Goal: Information Seeking & Learning: Learn about a topic

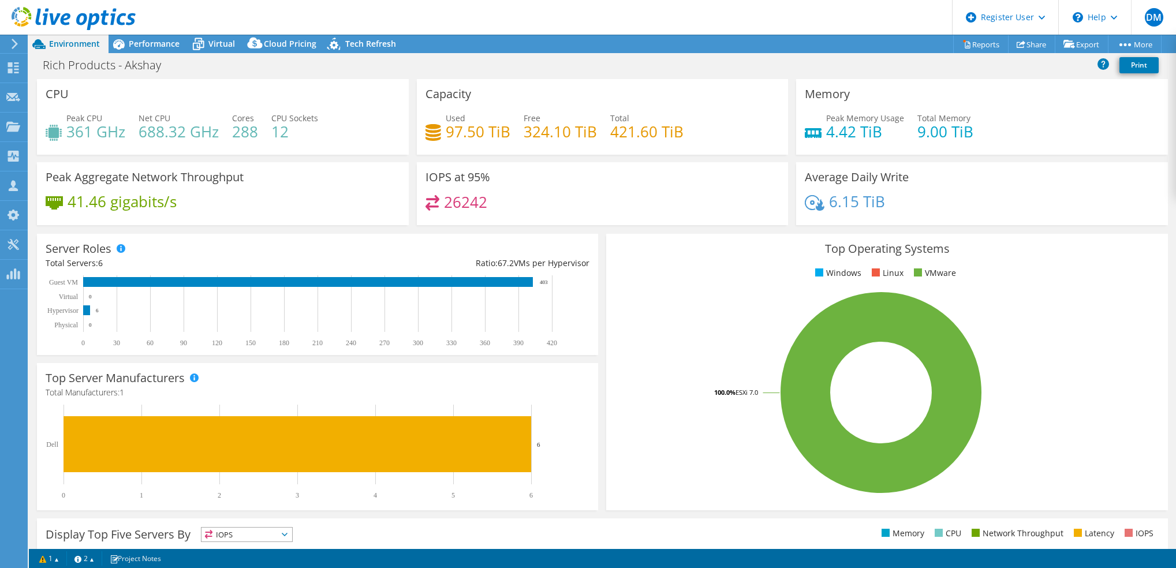
select select "USD"
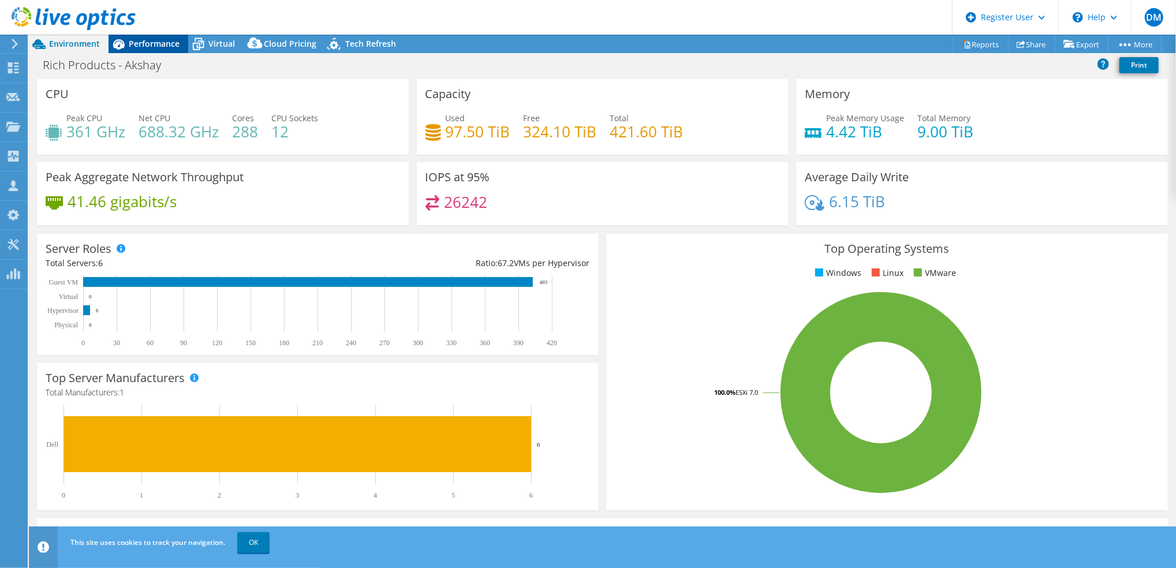
click at [166, 46] on span "Performance" at bounding box center [154, 43] width 51 height 11
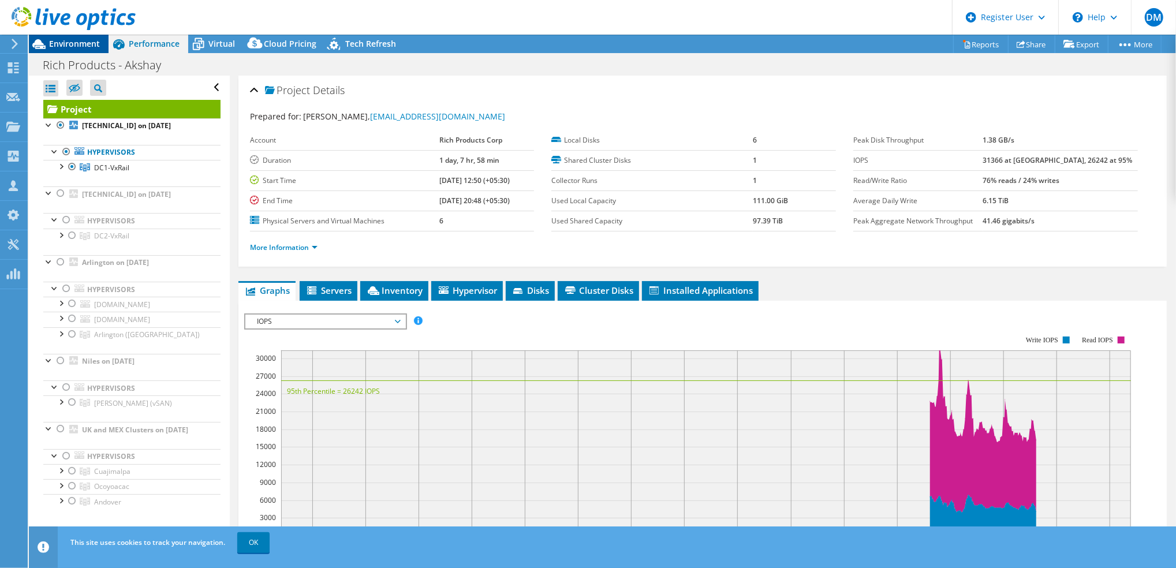
click at [93, 47] on span "Environment" at bounding box center [74, 43] width 51 height 11
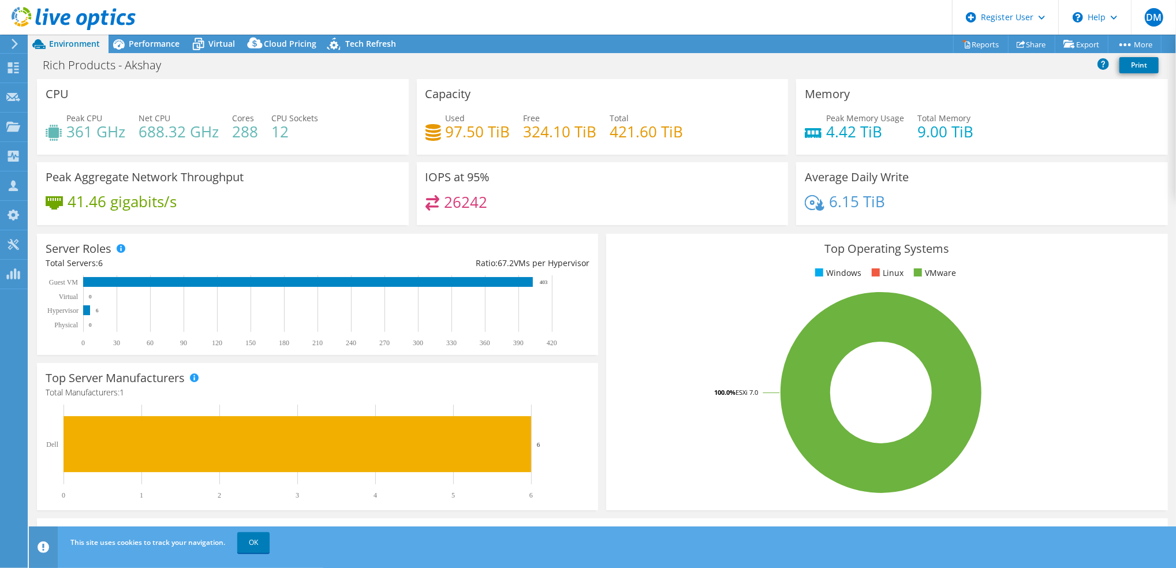
scroll to position [81, 0]
click at [153, 51] on div "Performance" at bounding box center [149, 44] width 80 height 18
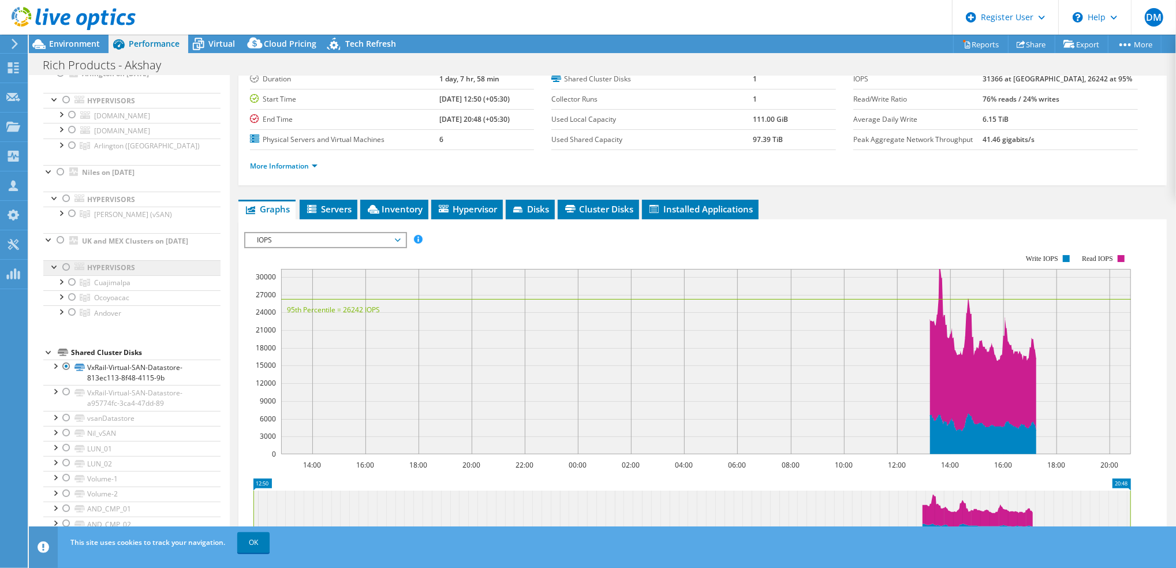
scroll to position [0, 0]
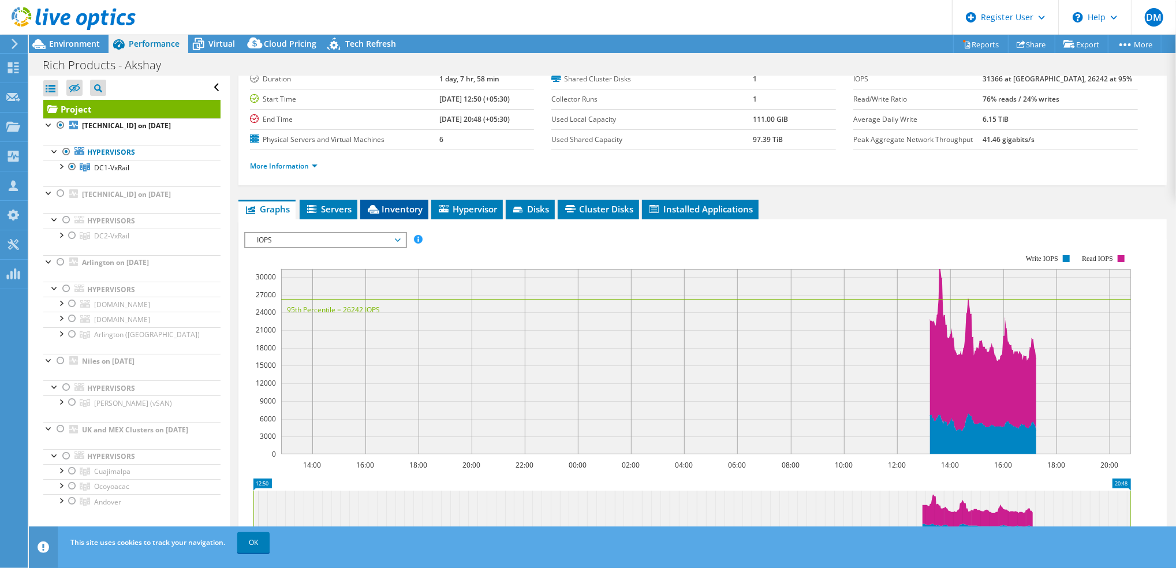
click at [409, 212] on span "Inventory" at bounding box center [394, 209] width 57 height 12
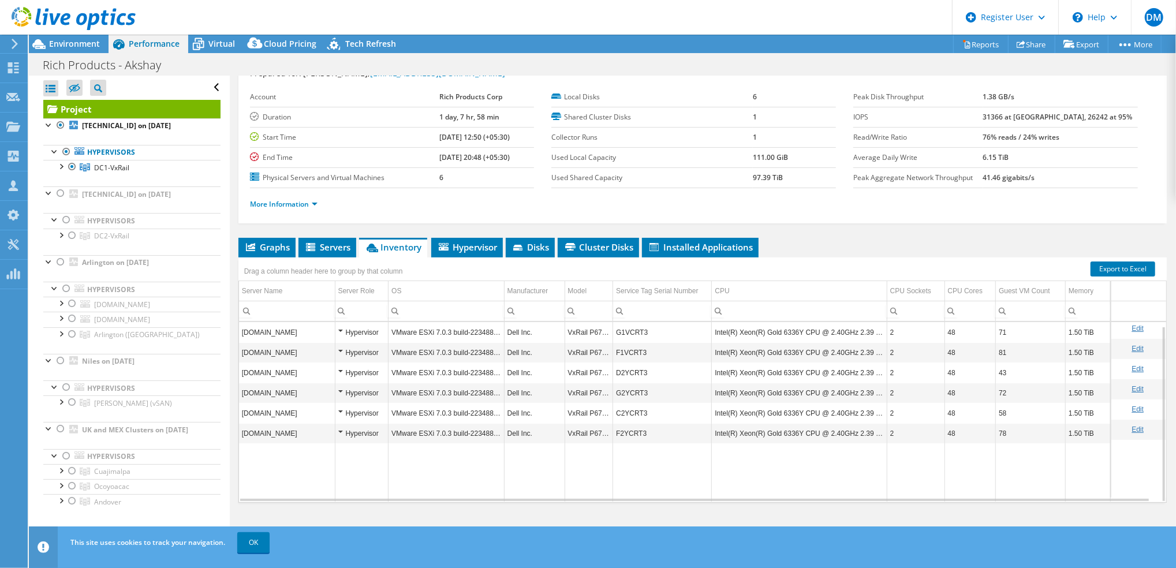
scroll to position [4, 0]
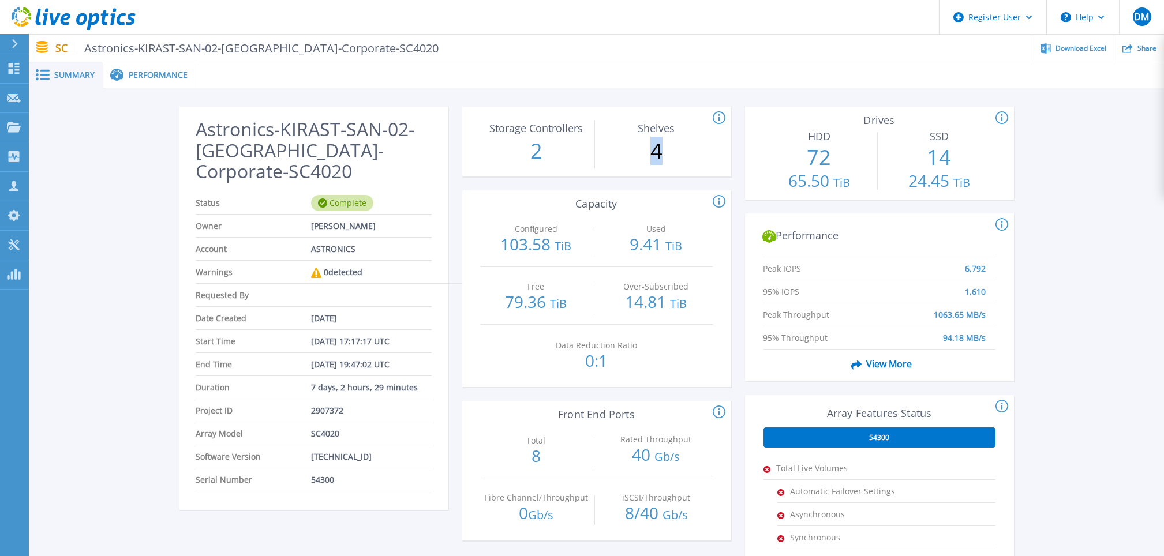
drag, startPoint x: 668, startPoint y: 147, endPoint x: 652, endPoint y: 147, distance: 16.2
click at [652, 147] on p "4" at bounding box center [656, 151] width 111 height 30
drag, startPoint x: 652, startPoint y: 147, endPoint x: 670, endPoint y: 181, distance: 38.5
click at [670, 181] on div "This section shows the # of storage controllers and the # of shelves in the arr…" at bounding box center [596, 437] width 269 height 660
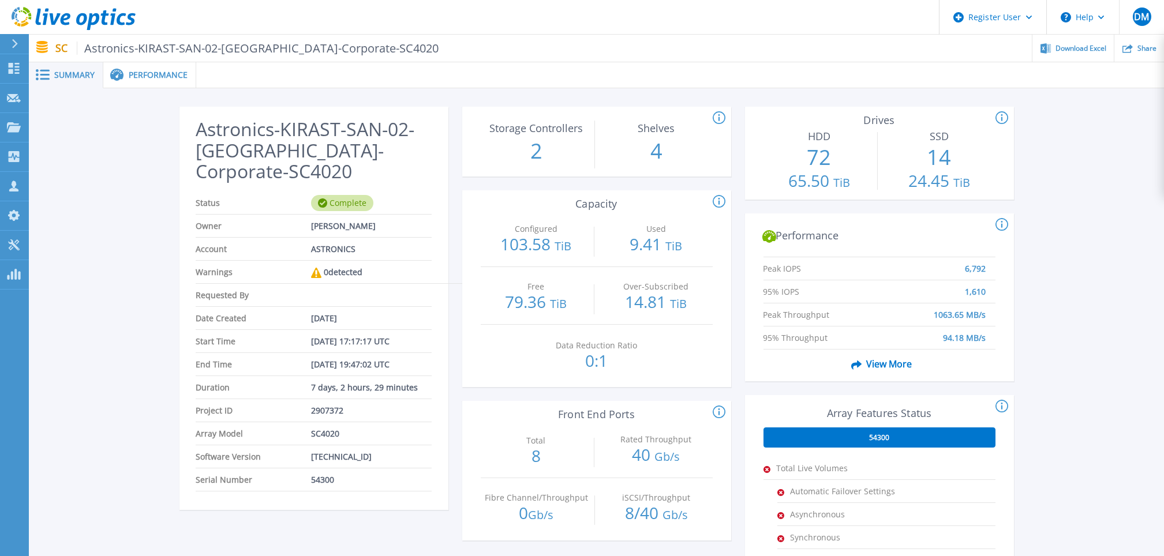
drag, startPoint x: 541, startPoint y: 157, endPoint x: 556, endPoint y: 159, distance: 14.5
click at [556, 159] on p "2" at bounding box center [536, 151] width 111 height 30
drag, startPoint x: 612, startPoint y: 374, endPoint x: 582, endPoint y: 365, distance: 30.7
click at [582, 365] on div "Data Reduction Ratio 0:1" at bounding box center [596, 354] width 111 height 58
drag, startPoint x: 582, startPoint y: 365, endPoint x: 662, endPoint y: 373, distance: 79.4
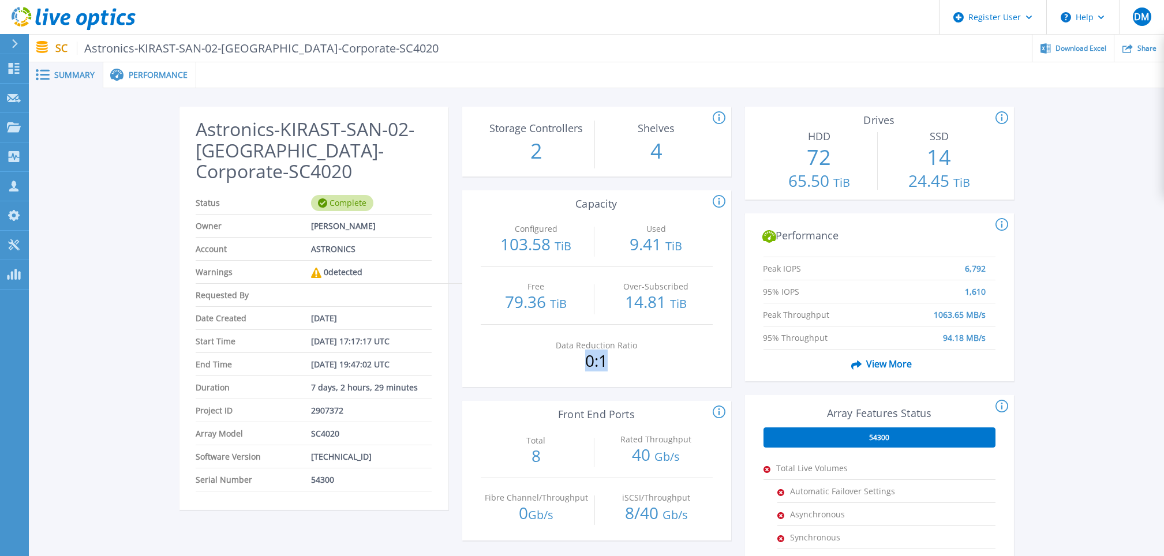
click at [662, 373] on div "Data Reduction Ratio 0:1" at bounding box center [597, 354] width 232 height 58
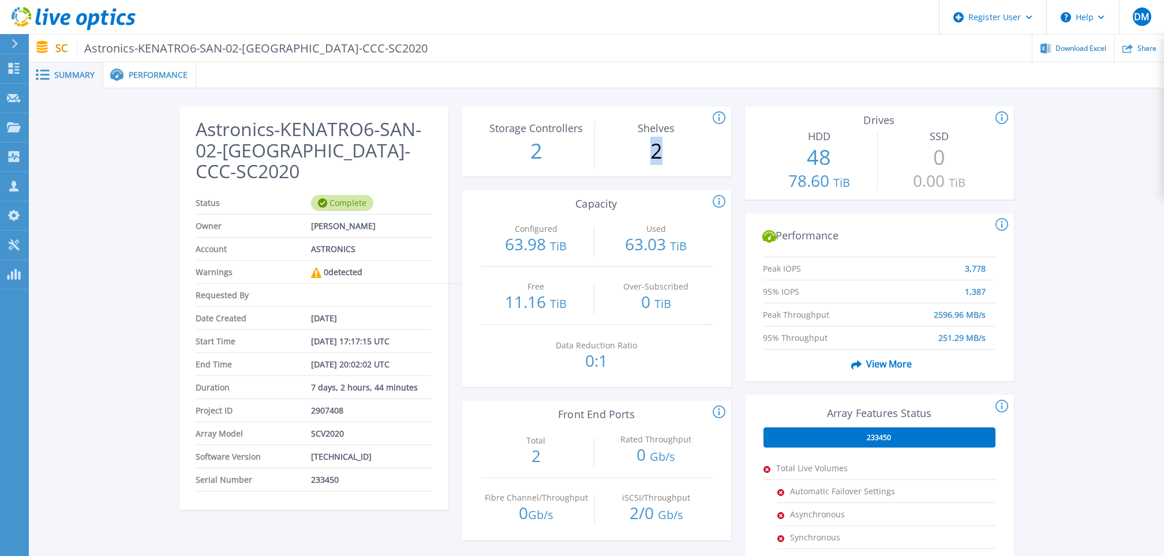
drag, startPoint x: 666, startPoint y: 160, endPoint x: 634, endPoint y: 158, distance: 31.3
click at [634, 158] on p "2" at bounding box center [656, 151] width 111 height 30
drag, startPoint x: 634, startPoint y: 158, endPoint x: 514, endPoint y: 159, distance: 120.1
click at [514, 159] on p "2" at bounding box center [536, 151] width 111 height 30
drag, startPoint x: 514, startPoint y: 159, endPoint x: 669, endPoint y: 184, distance: 156.7
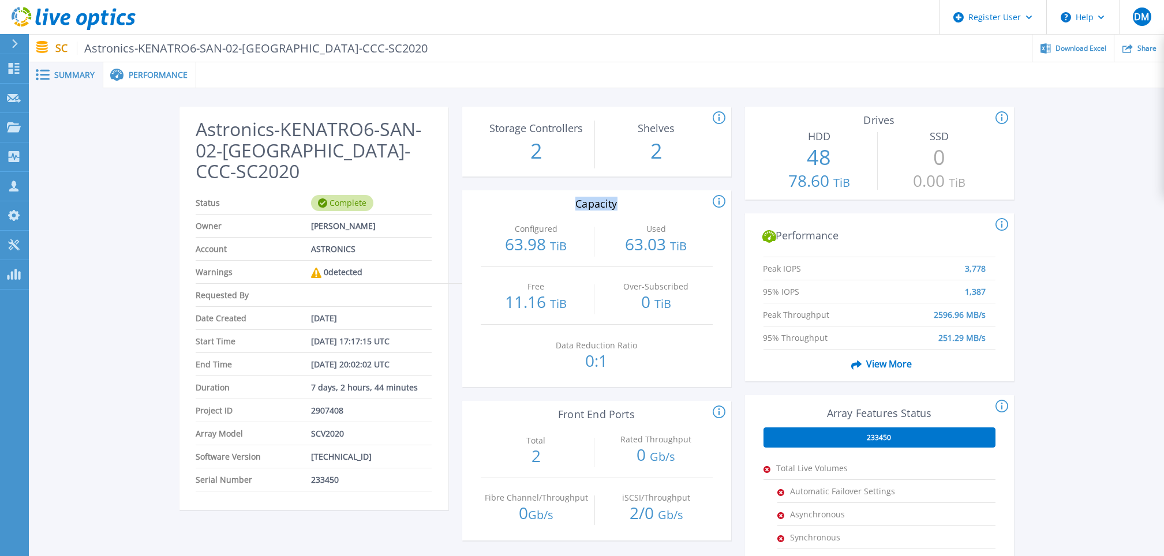
click at [669, 184] on div "This section shows the # of storage controllers and the # of shelves in the arr…" at bounding box center [596, 437] width 269 height 660
